Goal: Information Seeking & Learning: Learn about a topic

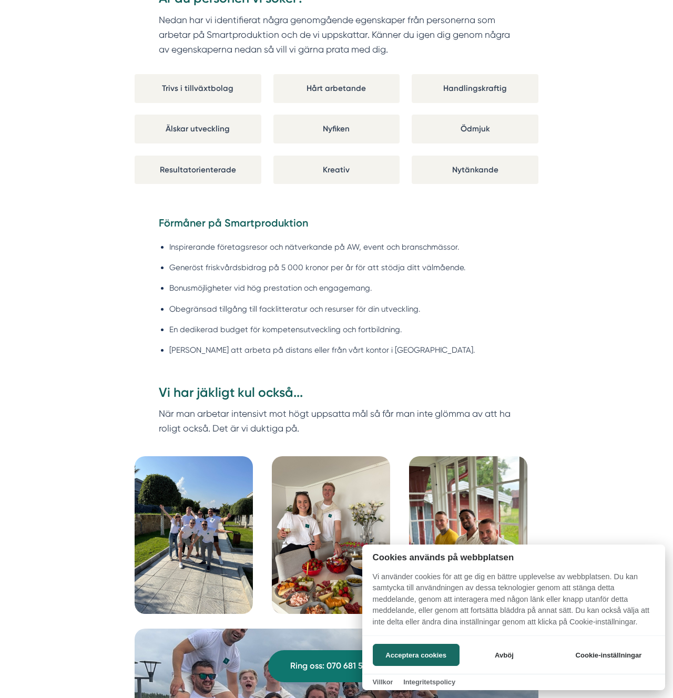
drag, startPoint x: 423, startPoint y: 286, endPoint x: 369, endPoint y: 286, distance: 53.6
click at [422, 286] on div at bounding box center [336, 349] width 673 height 698
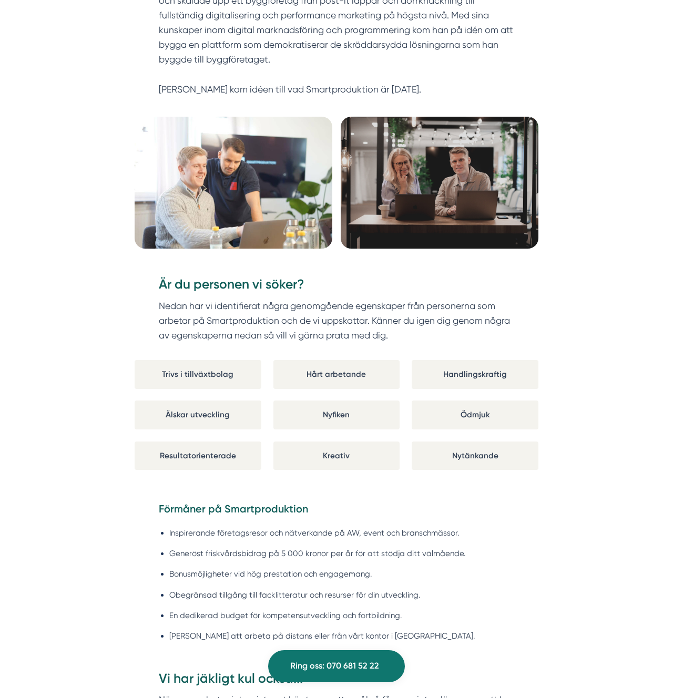
click at [208, 298] on p "Nedan har vi identifierat några genomgående egenskaper från personerna som arbe…" at bounding box center [337, 320] width 356 height 45
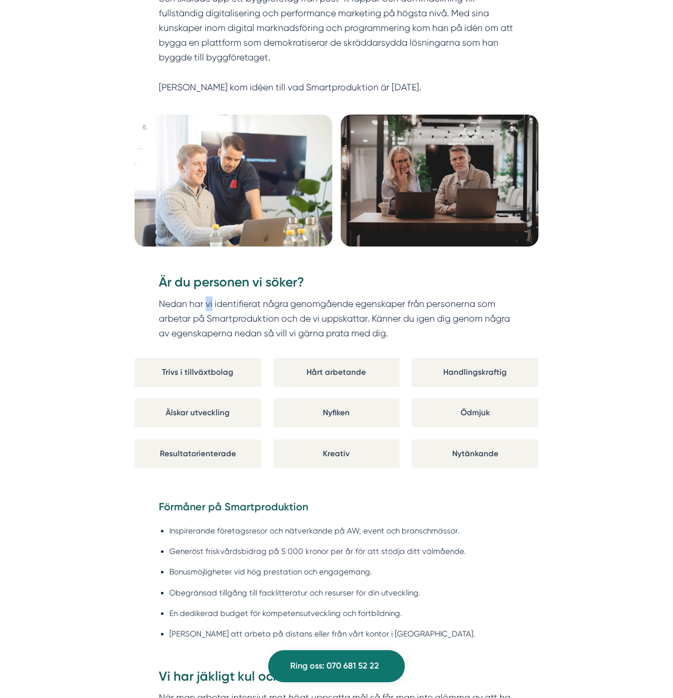
click at [208, 298] on p "Nedan har vi identifierat några genomgående egenskaper från personerna som arbe…" at bounding box center [337, 318] width 356 height 45
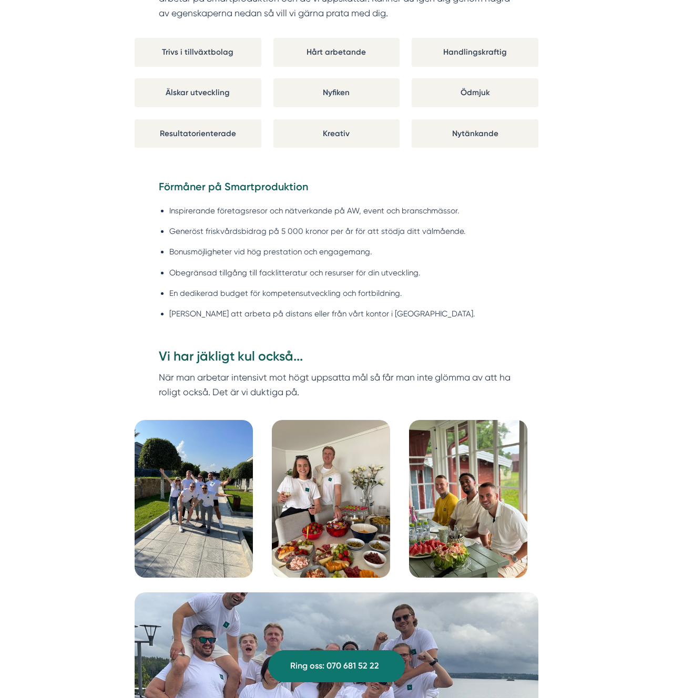
scroll to position [985, 0]
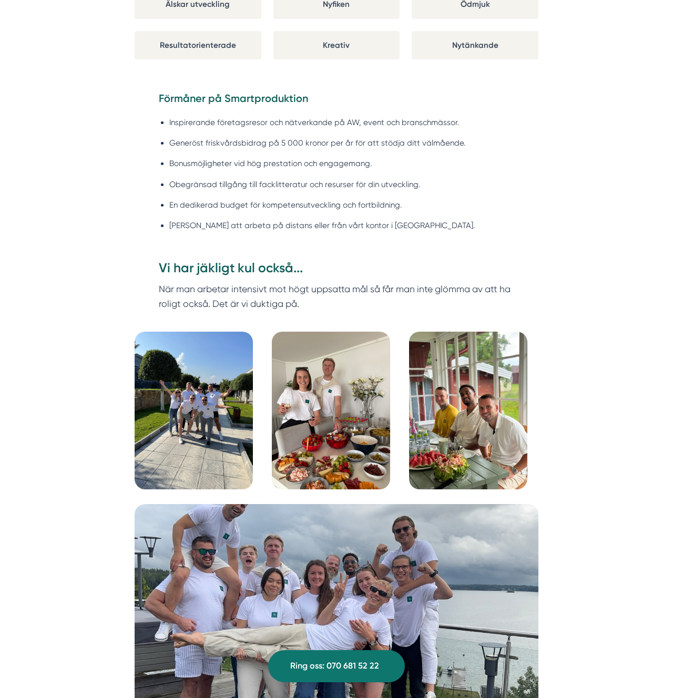
click at [208, 287] on p "När man arbetar intensivt mot högt uppsatta mål så får man inte glömma av att h…" at bounding box center [337, 296] width 356 height 29
click at [211, 270] on h3 "Vi har jäkligt kul också..." at bounding box center [337, 270] width 356 height 23
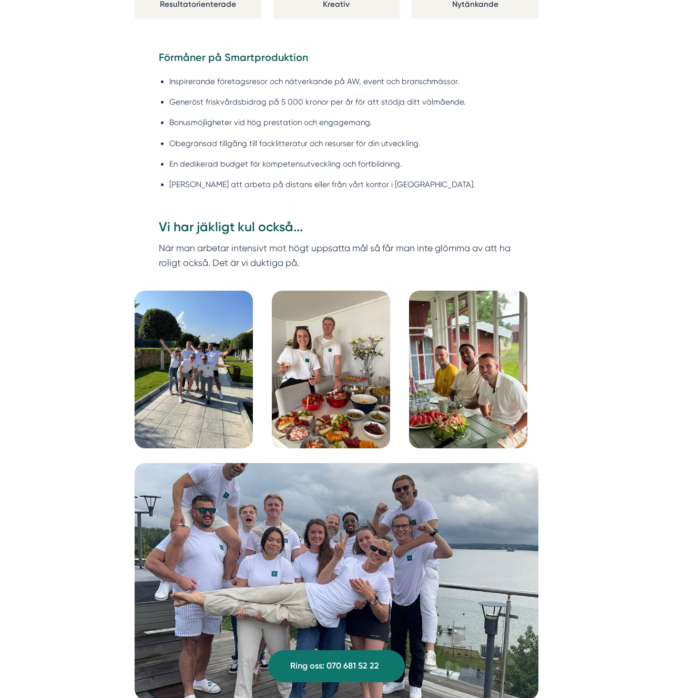
click at [212, 378] on img at bounding box center [194, 370] width 118 height 158
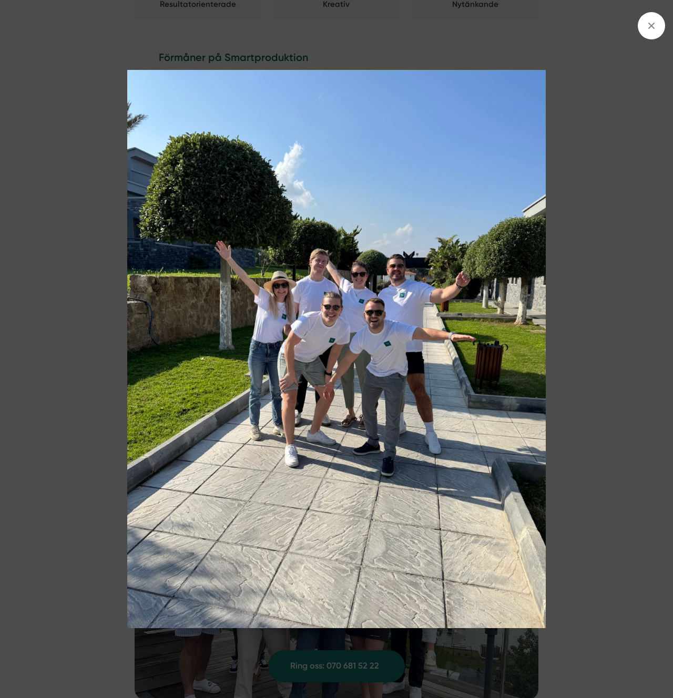
click at [376, 444] on img at bounding box center [336, 349] width 600 height 558
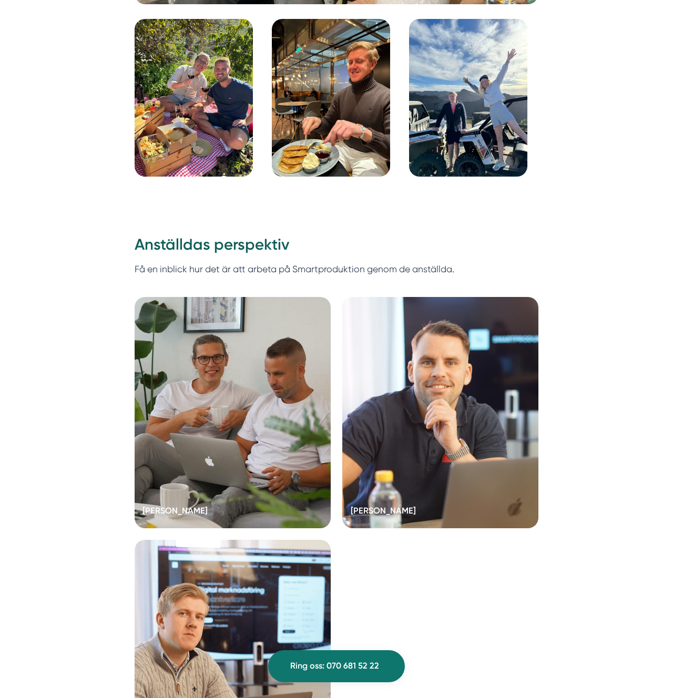
scroll to position [2491, 0]
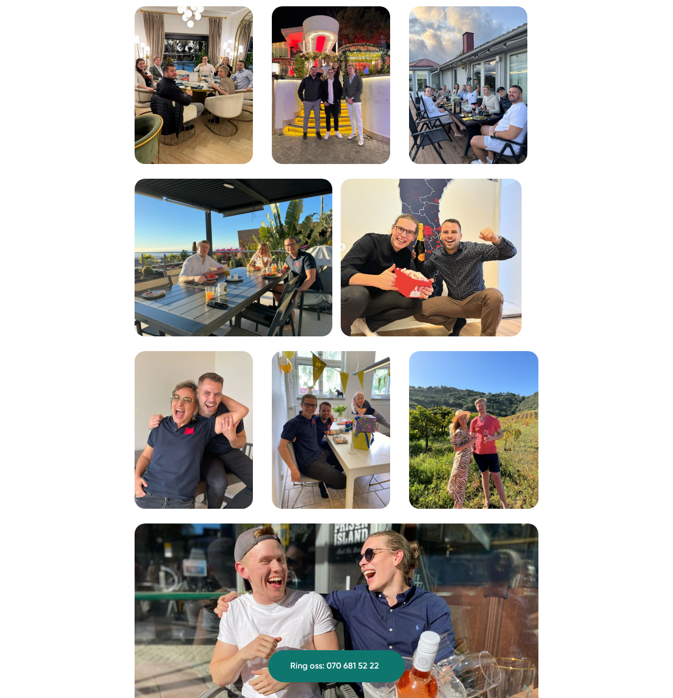
click at [552, 310] on div "Smartproduktion är ett entreprenörsdrivet tillväxtbolag som är specifikt inrikt…" at bounding box center [336, 647] width 673 height 3844
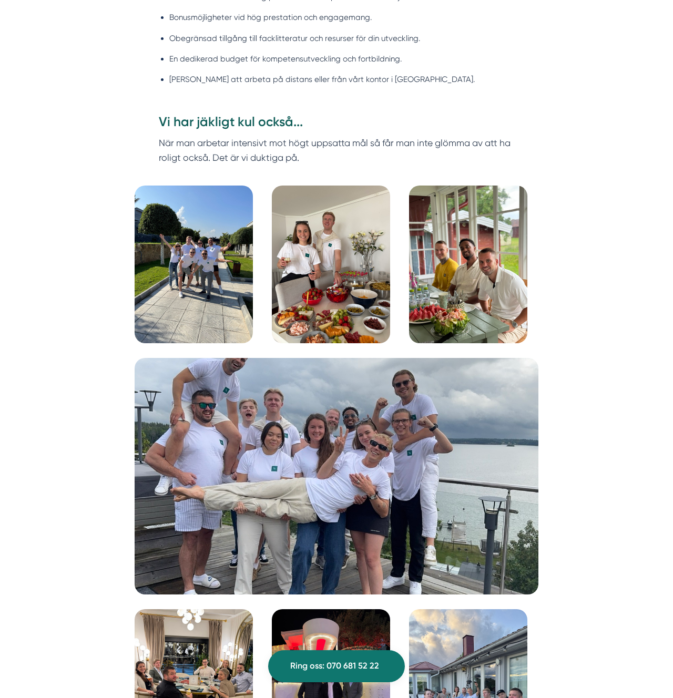
scroll to position [1133, 0]
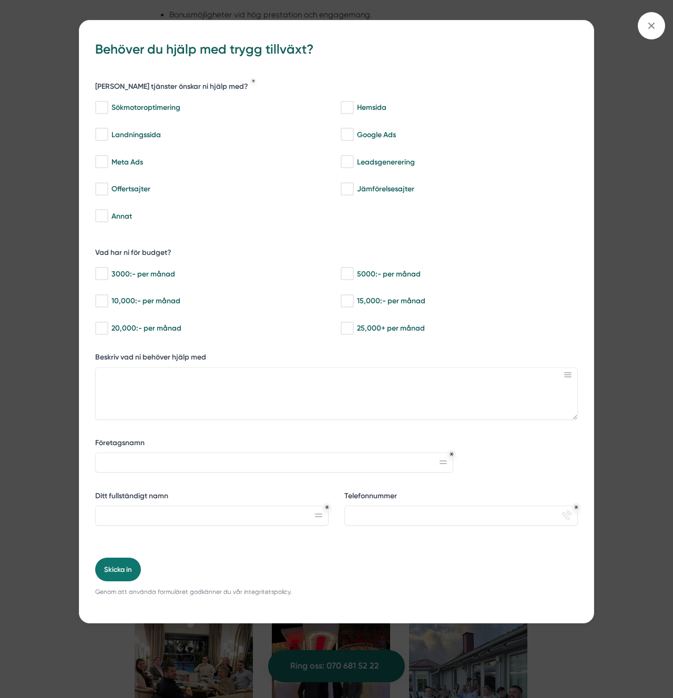
click at [629, 244] on div "bbc9b822-b2c6-488a-ab3e-9a2d59e49c7c Behöver du hjälp med trygg tillväxt? [PERS…" at bounding box center [336, 349] width 673 height 698
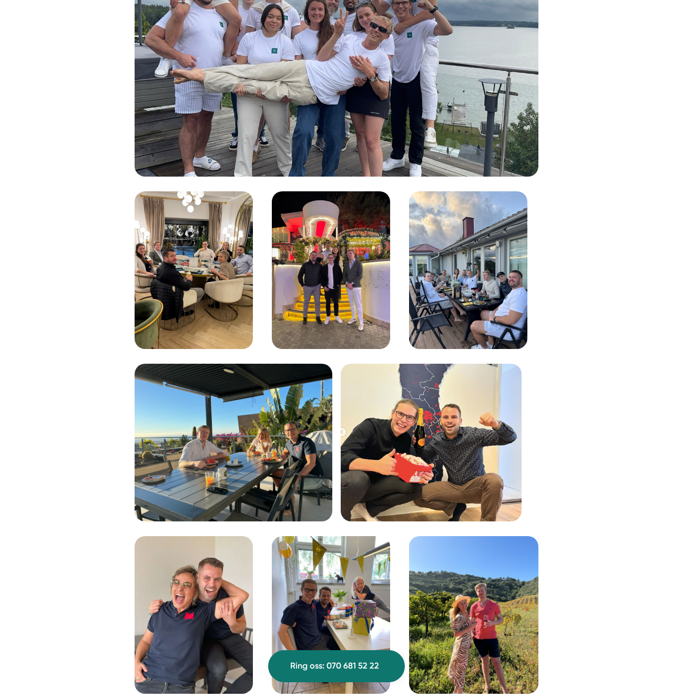
scroll to position [1581, 0]
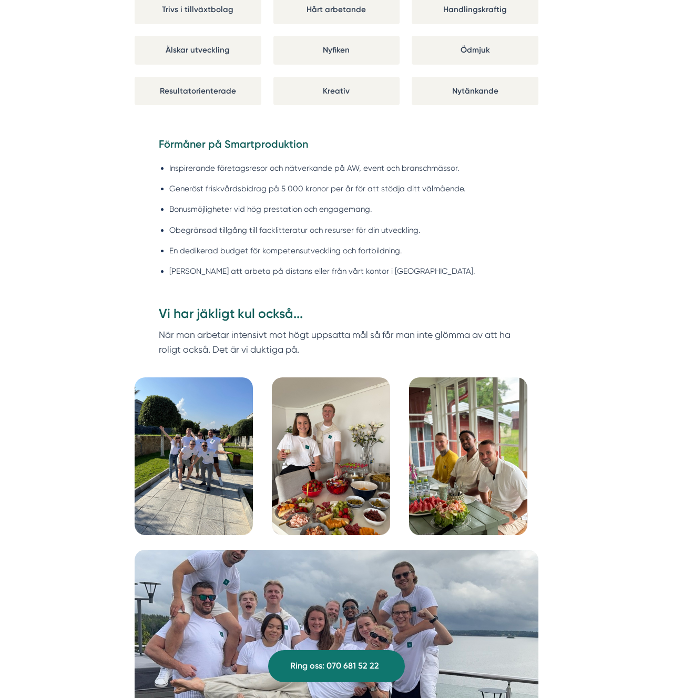
scroll to position [930, 0]
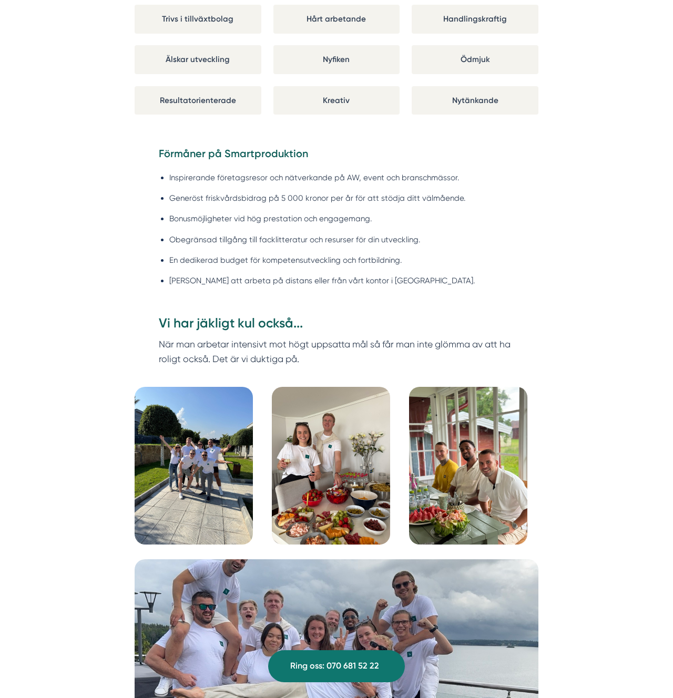
click at [185, 179] on li "Inspirerande företagsresor och nätverkande på AW, event och branschmässor." at bounding box center [341, 177] width 345 height 13
click at [231, 176] on li "Inspirerande företagsresor och nätverkande på AW, event och branschmässor." at bounding box center [341, 177] width 345 height 13
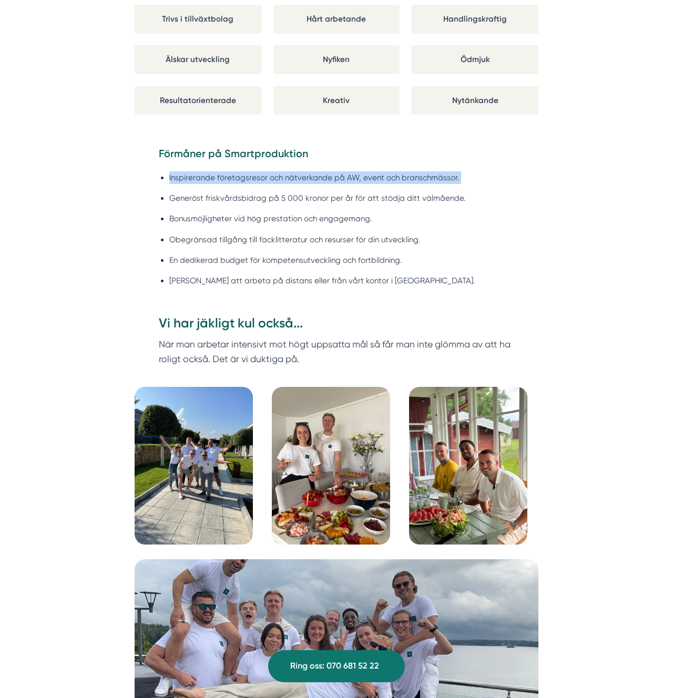
click at [231, 176] on li "Inspirerande företagsresor och nätverkande på AW, event och branschmässor." at bounding box center [341, 177] width 345 height 13
drag, startPoint x: 177, startPoint y: 158, endPoint x: 164, endPoint y: 151, distance: 14.1
click at [177, 158] on strong "Förmåner på Smartproduktion" at bounding box center [233, 153] width 149 height 13
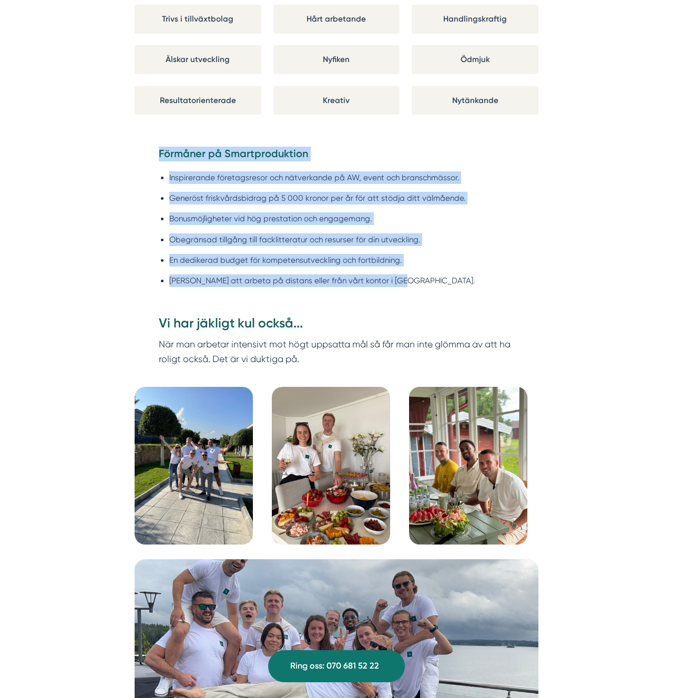
drag, startPoint x: 198, startPoint y: 161, endPoint x: 497, endPoint y: 291, distance: 325.9
click at [497, 291] on div "Förmåner på Smartproduktion Inspirerande företagsresor och nätverkande på AW, e…" at bounding box center [337, 231] width 404 height 168
click at [182, 152] on strong "Förmåner på Smartproduktion" at bounding box center [233, 153] width 149 height 13
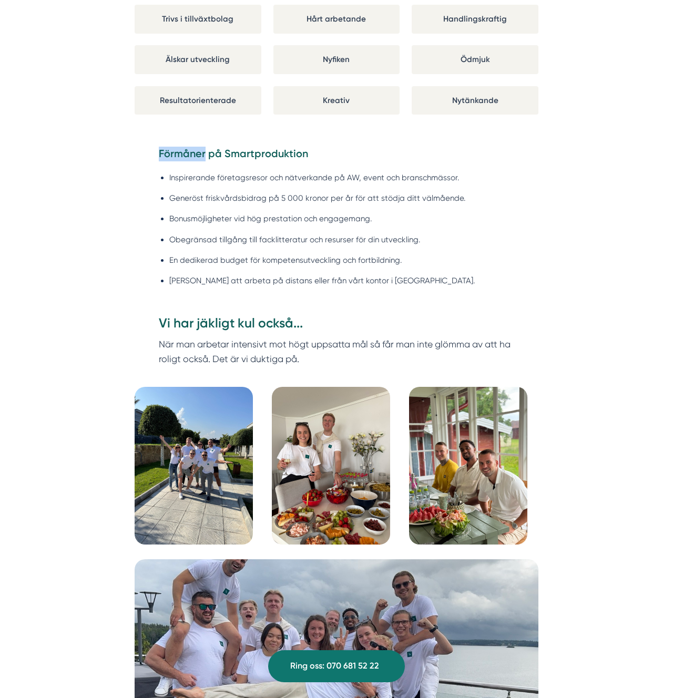
click at [183, 152] on strong "Förmåner på Smartproduktion" at bounding box center [233, 153] width 149 height 13
click at [182, 152] on strong "Förmåner på Smartproduktion" at bounding box center [233, 153] width 149 height 13
drag, startPoint x: 470, startPoint y: 210, endPoint x: 294, endPoint y: 175, distance: 179.4
click at [428, 203] on ul "Inspirerande företagsresor och nätverkande på AW, event och branschmässor. Gene…" at bounding box center [337, 231] width 356 height 135
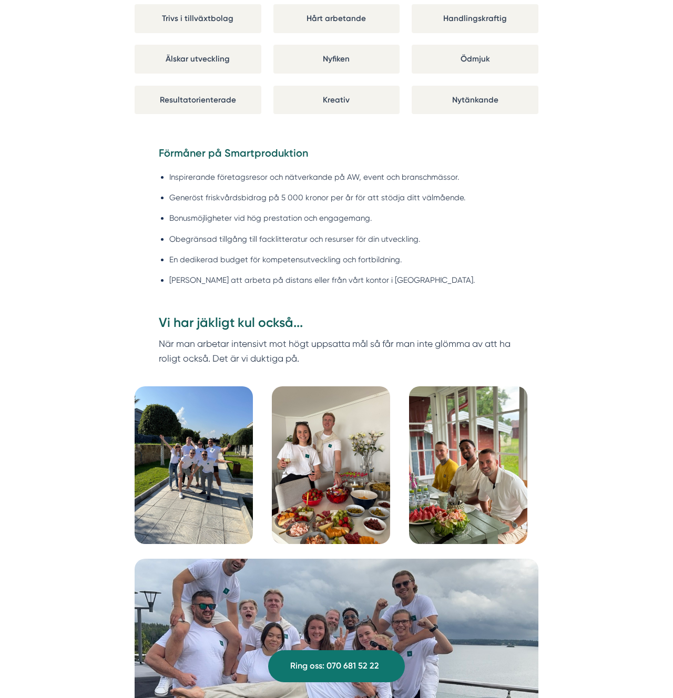
drag, startPoint x: 273, startPoint y: 170, endPoint x: 271, endPoint y: 174, distance: 5.4
click at [273, 170] on ul "Inspirerande företagsresor och nätverkande på AW, event och branschmässor. Gene…" at bounding box center [337, 231] width 356 height 135
click at [271, 174] on li "Inspirerande företagsresor och nätverkande på AW, event och branschmässor." at bounding box center [341, 177] width 345 height 13
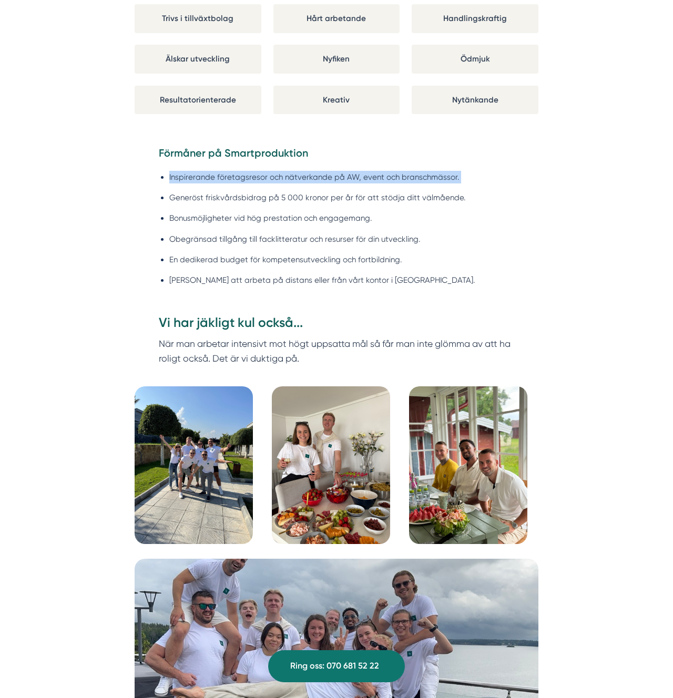
copy ul "Inspirerande företagsresor och nätverkande på AW, event och branschmässor."
click at [190, 463] on img at bounding box center [194, 465] width 118 height 158
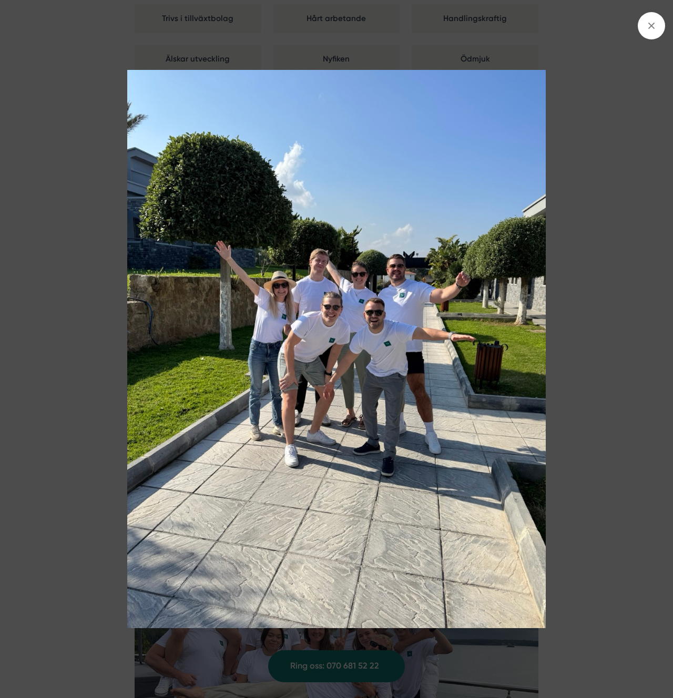
click at [222, 311] on img at bounding box center [336, 349] width 600 height 558
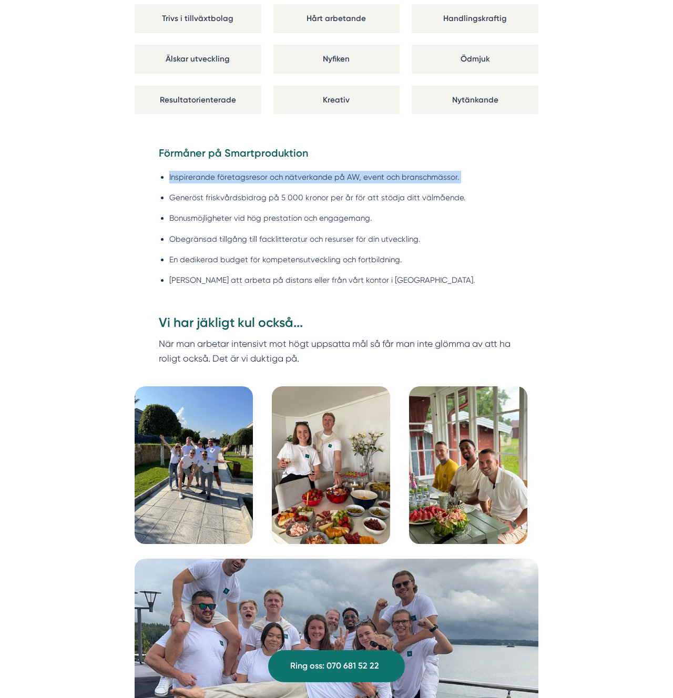
click at [254, 178] on li "Inspirerande företagsresor och nätverkande på AW, event och branschmässor." at bounding box center [341, 177] width 345 height 13
drag, startPoint x: 254, startPoint y: 178, endPoint x: 295, endPoint y: 176, distance: 41.5
click at [253, 178] on li "Inspirerande företagsresor och nätverkande på AW, event och branschmässor." at bounding box center [341, 177] width 345 height 13
click at [173, 181] on li "Inspirerande företagsresor och nätverkande på AW, event och branschmässor." at bounding box center [341, 177] width 345 height 13
copy li "Inspirerande företagsresor"
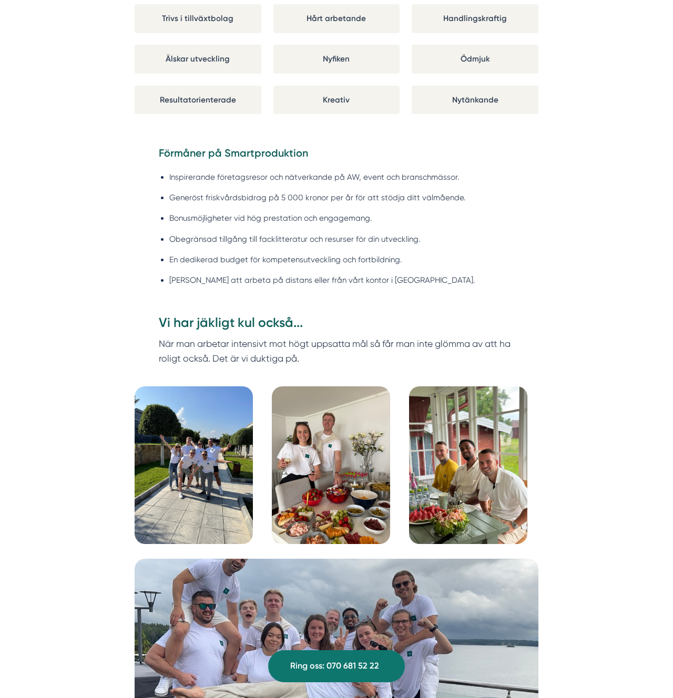
click at [234, 188] on ul "Inspirerande företagsresor och nätverkande på AW, event och branschmässor. Gene…" at bounding box center [337, 231] width 356 height 135
click at [283, 198] on li "Generöst friskvårdsbidrag på 5 000 kronor per år för att stödja ditt välmående." at bounding box center [341, 197] width 345 height 13
click at [240, 194] on li "Generöst friskvårdsbidrag på 5 000 kronor per år för att stödja ditt välmående." at bounding box center [341, 197] width 345 height 13
copy li "Generöst friskvårdsbidrag"
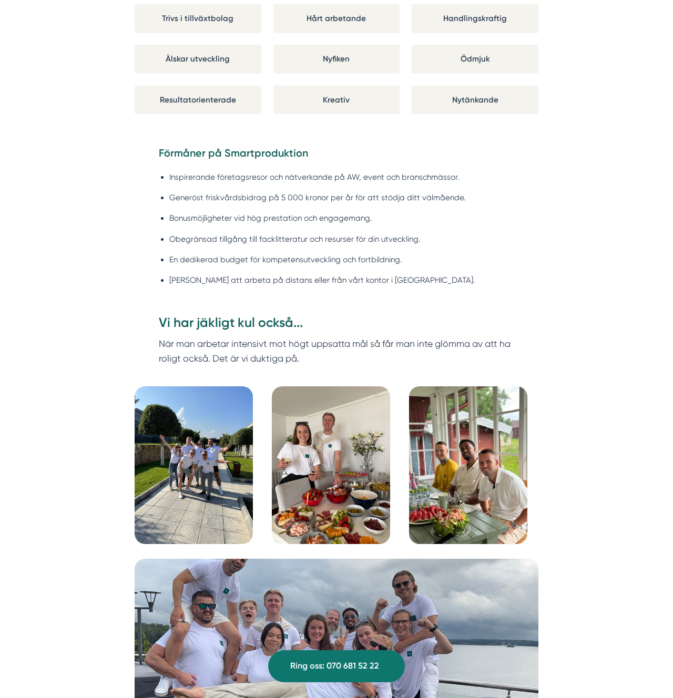
click at [529, 117] on div "Är du personen vi söker? Nedan har vi identifierat några genomgående egenskaper…" at bounding box center [337, 17] width 404 height 219
click at [240, 213] on li "Bonusmöjligheter vid hög prestation och engagemang." at bounding box center [341, 218] width 345 height 13
click at [214, 220] on li "Bonusmöjligheter vid hög prestation och engagemang." at bounding box center [341, 218] width 345 height 13
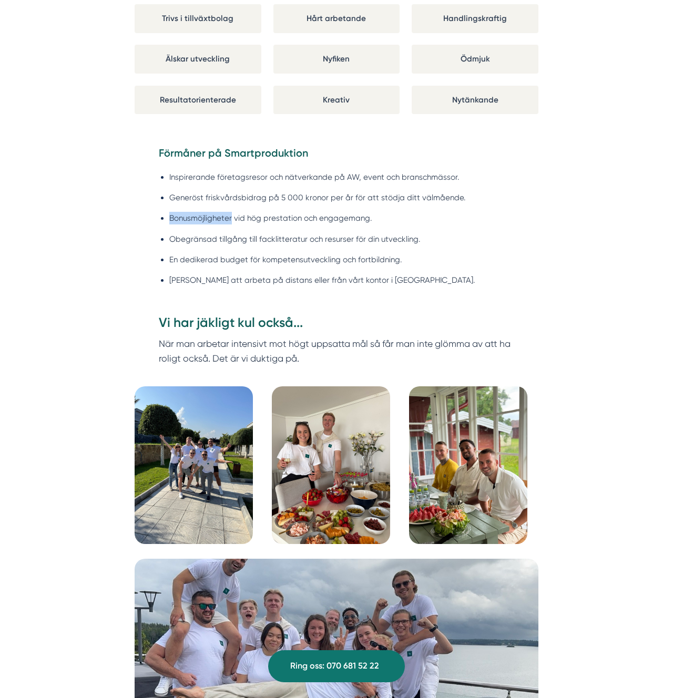
click at [214, 220] on li "Bonusmöjligheter vid hög prestation och engagemang." at bounding box center [341, 218] width 345 height 13
copy li "Bonusmöjligheter"
click at [415, 319] on h3 "Vi har jäkligt kul också..." at bounding box center [337, 325] width 356 height 23
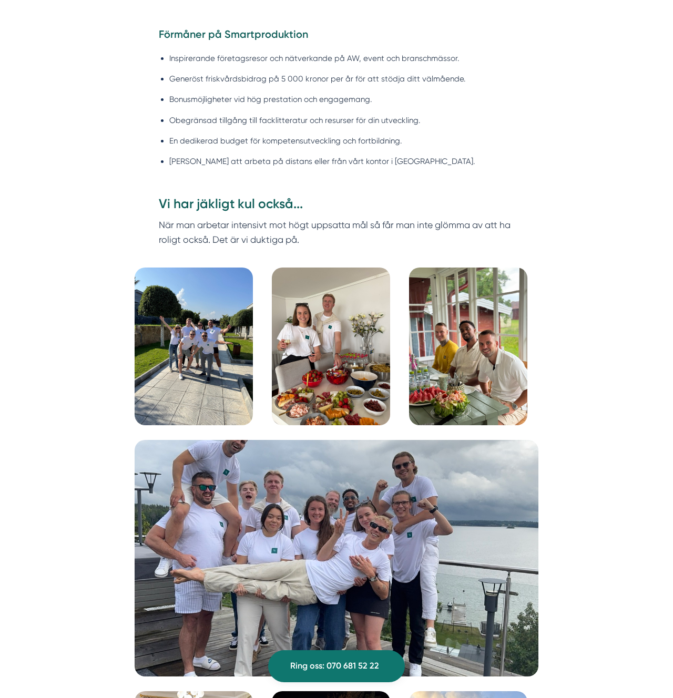
scroll to position [1051, 0]
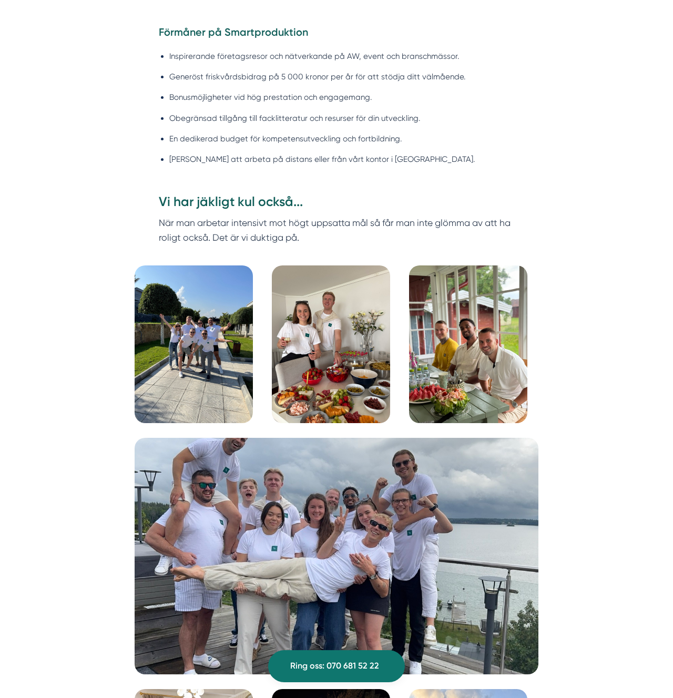
click at [383, 120] on li "Obegränsad tillgång till facklitteratur och resurser för din utveckling." at bounding box center [341, 118] width 345 height 13
click at [355, 105] on ul "Inspirerande företagsresor och nätverkande på AW, event och branschmässor. Gene…" at bounding box center [337, 110] width 356 height 135
